Goal: Find specific page/section: Find specific page/section

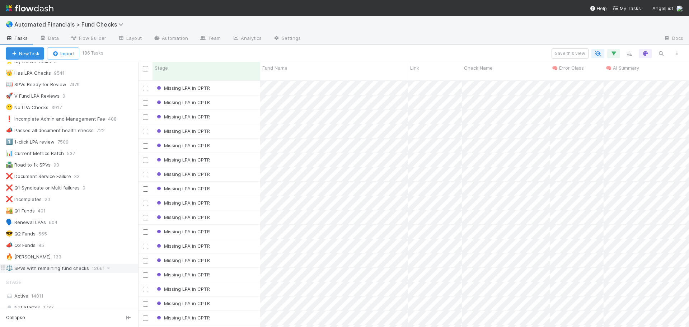
scroll to position [36, 0]
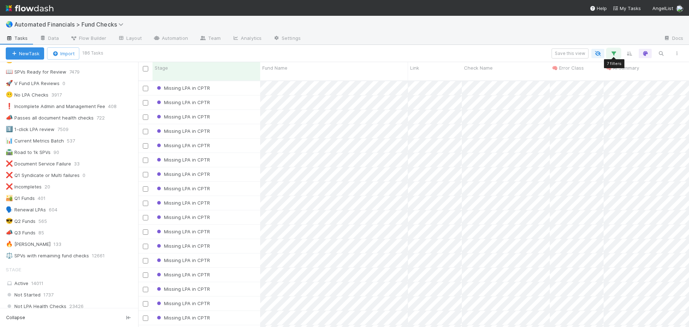
click at [616, 56] on icon "button" at bounding box center [613, 53] width 7 height 6
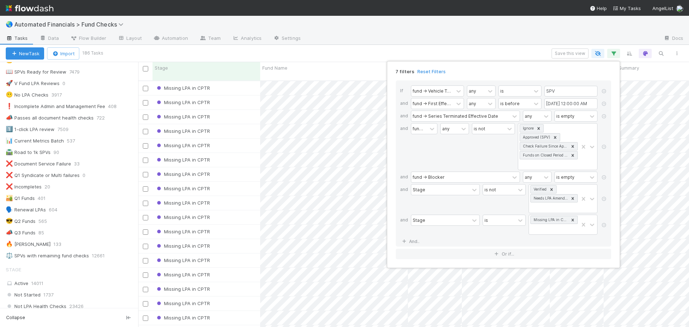
click at [616, 56] on div "7 filters Reset Filters If fund -> Vehicle Type any is SPV and fund -> First Ef…" at bounding box center [344, 163] width 689 height 327
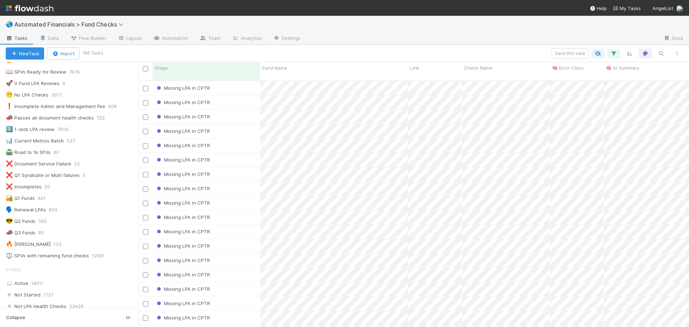
click at [474, 29] on div "🌏 Automated Financials > Fund Checks" at bounding box center [344, 24] width 689 height 17
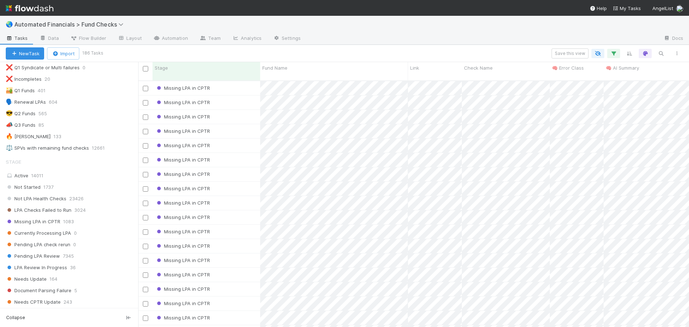
scroll to position [180, 0]
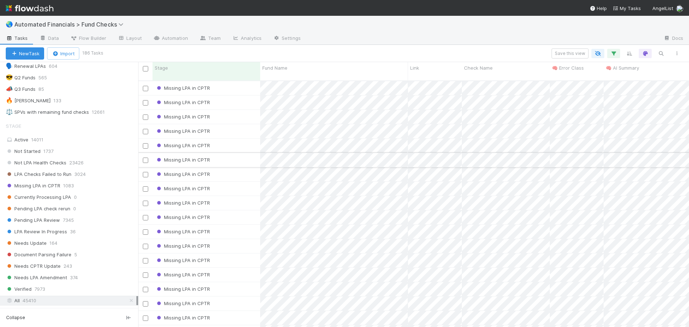
click at [230, 156] on div "Missing LPA in CPTR" at bounding box center [207, 160] width 108 height 14
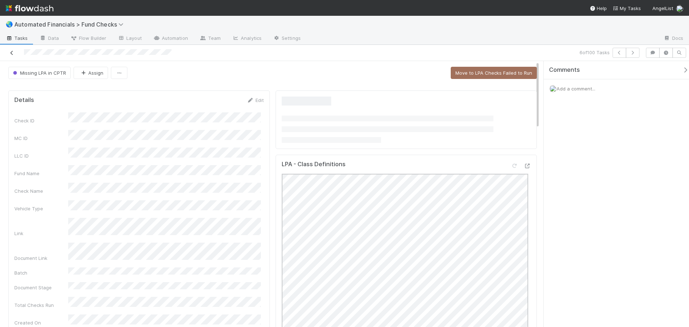
click at [10, 51] on icon at bounding box center [11, 53] width 7 height 5
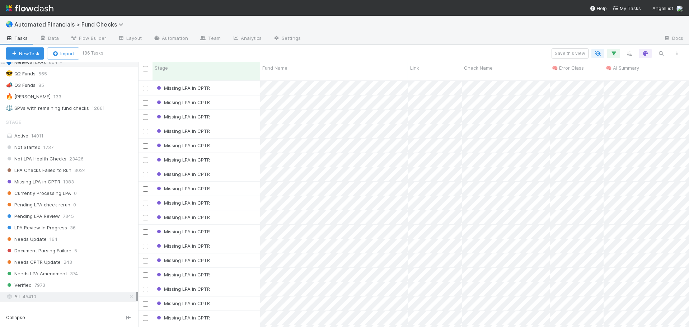
scroll to position [215, 0]
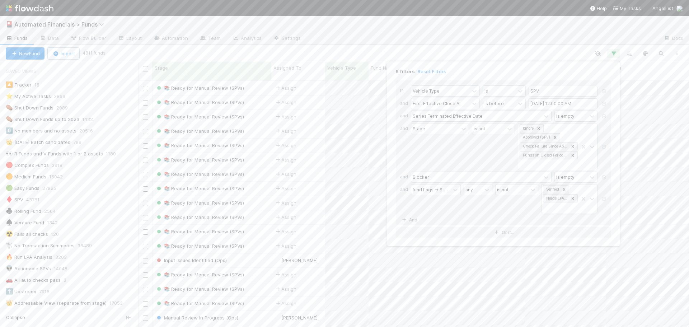
drag, startPoint x: 0, startPoint y: 0, endPoint x: 546, endPoint y: 48, distance: 548.2
click at [543, 46] on div "6 filters Reset Filters If Vehicle Type is SPV and First Effective Close At is …" at bounding box center [344, 163] width 689 height 327
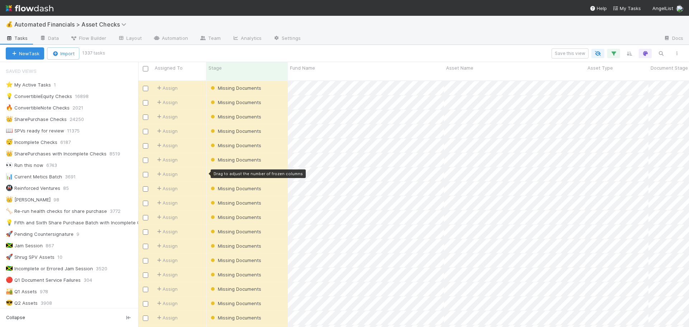
scroll to position [251, 0]
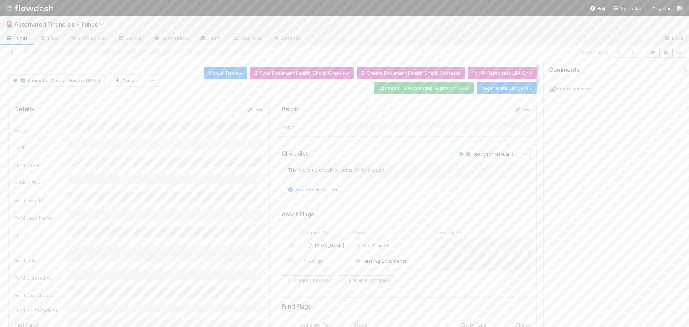
scroll to position [108, 0]
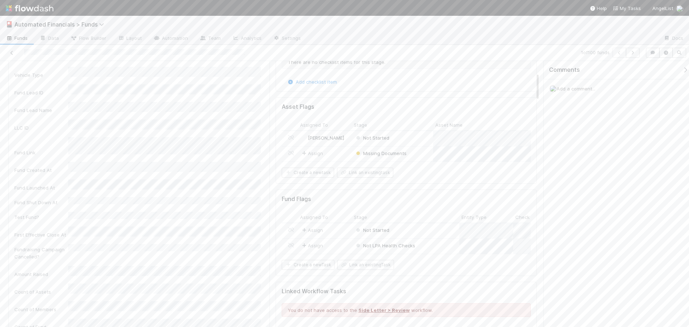
click at [480, 31] on div "🎴 Automated Financials > Funds" at bounding box center [344, 24] width 689 height 17
click at [10, 53] on icon at bounding box center [11, 53] width 7 height 5
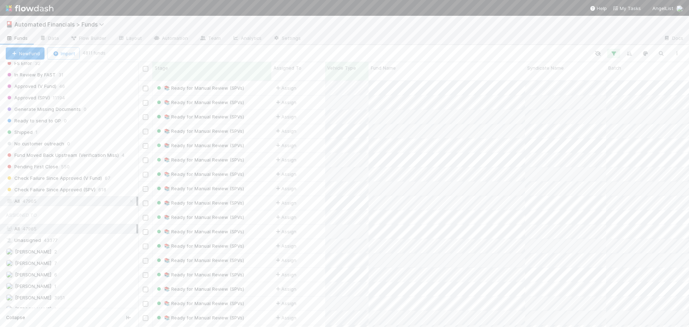
scroll to position [888, 0]
click at [74, 201] on span "Check Failure Since Approved (SPV)" at bounding box center [51, 200] width 90 height 9
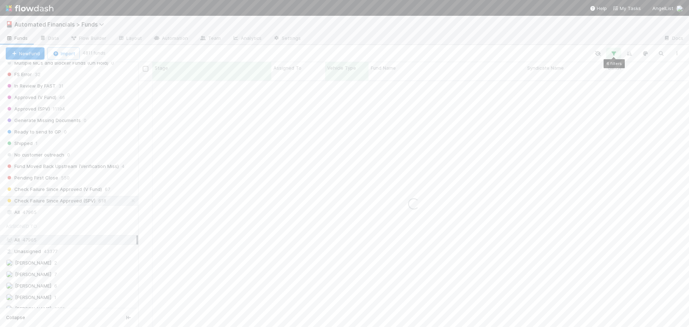
click at [614, 57] on button "button" at bounding box center [613, 53] width 13 height 9
click at [431, 71] on link "Reset Filters" at bounding box center [432, 72] width 28 height 6
click at [519, 50] on div "Add Filter" at bounding box center [344, 163] width 689 height 327
click at [660, 55] on div "Add Filter" at bounding box center [344, 163] width 689 height 327
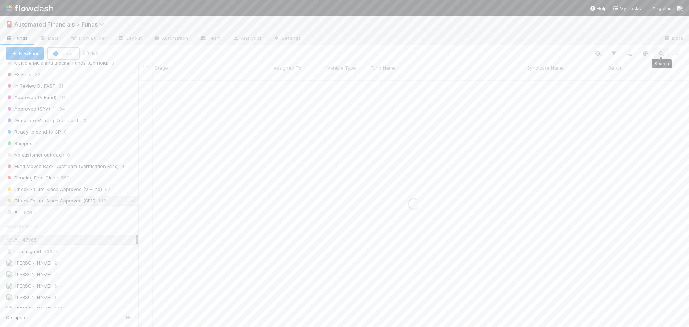
click at [660, 54] on icon "button" at bounding box center [661, 53] width 7 height 6
type input "SN Fund II, a series of Smolboon AL, LP"
click at [498, 50] on div at bounding box center [391, 53] width 588 height 9
